Goal: Task Accomplishment & Management: Manage account settings

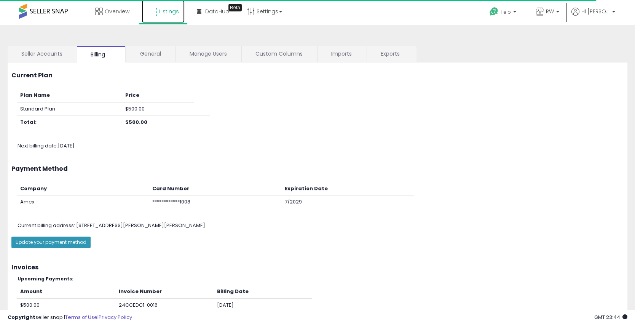
click at [169, 20] on link "Listings" at bounding box center [163, 11] width 43 height 23
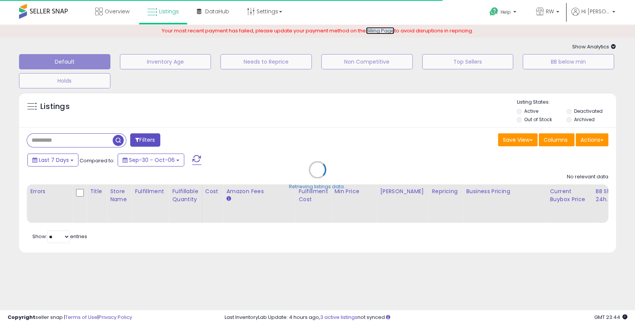
click at [380, 32] on link "Billing Page" at bounding box center [380, 30] width 29 height 7
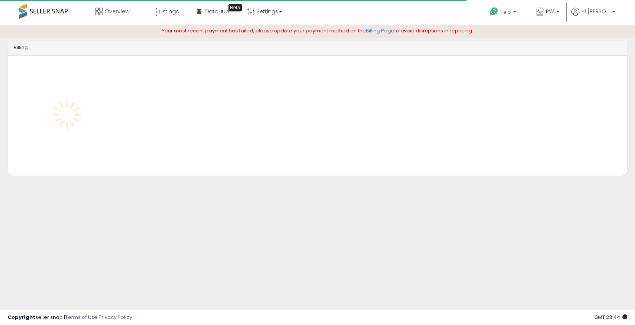
click at [166, 166] on div "Something went wrong when fetching customer data, please contact support. We’re…" at bounding box center [317, 115] width 607 height 109
